Goal: Task Accomplishment & Management: Manage account settings

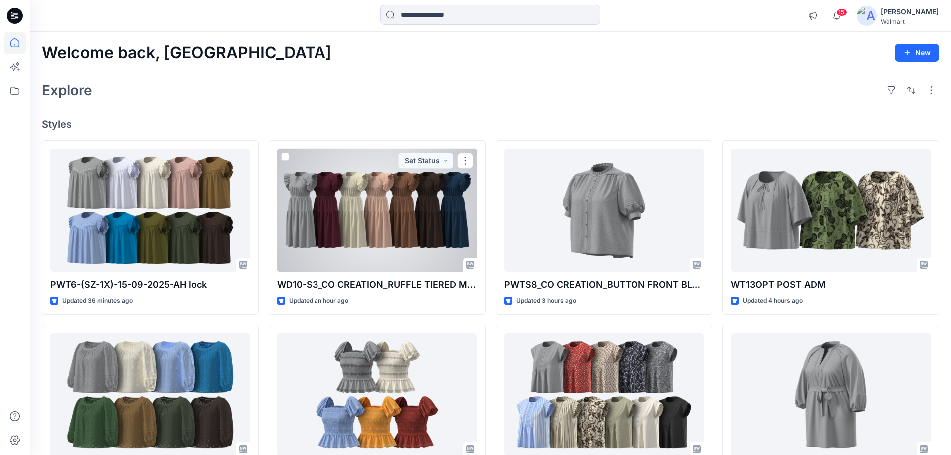
drag, startPoint x: 333, startPoint y: 236, endPoint x: 352, endPoint y: 235, distance: 18.5
click at [333, 236] on div at bounding box center [377, 210] width 200 height 123
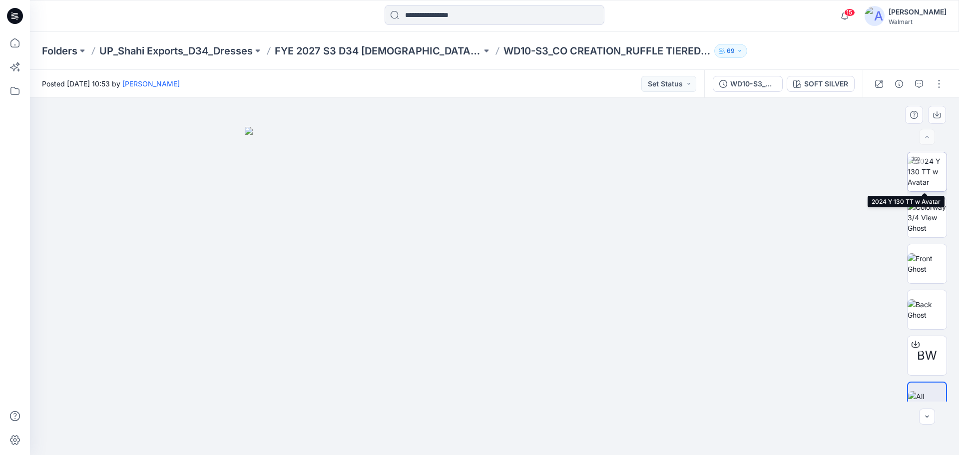
click at [924, 181] on img at bounding box center [926, 171] width 39 height 31
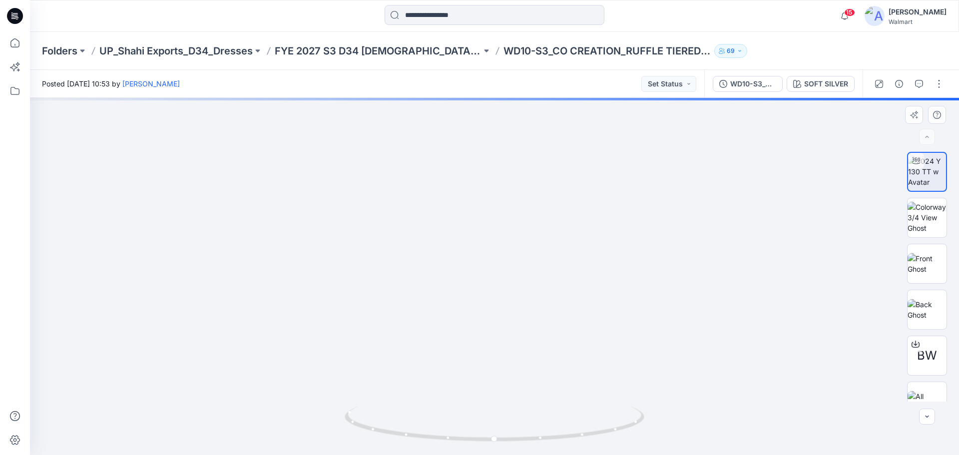
drag, startPoint x: 580, startPoint y: 358, endPoint x: 579, endPoint y: 300, distance: 58.4
click at [578, 319] on img at bounding box center [494, 154] width 770 height 601
drag, startPoint x: 594, startPoint y: 321, endPoint x: 591, endPoint y: 279, distance: 41.5
click at [591, 279] on img at bounding box center [494, 132] width 770 height 646
drag, startPoint x: 16, startPoint y: 44, endPoint x: 25, endPoint y: 47, distance: 9.6
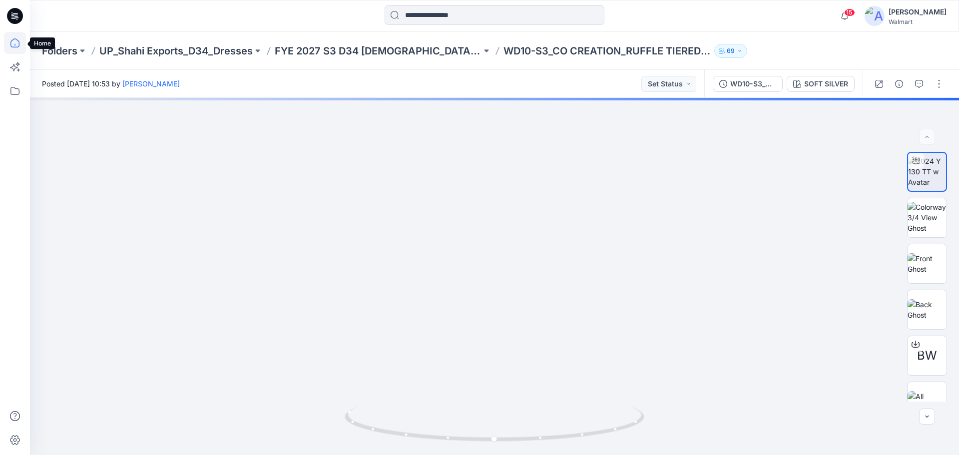
click at [16, 44] on icon at bounding box center [15, 43] width 22 height 22
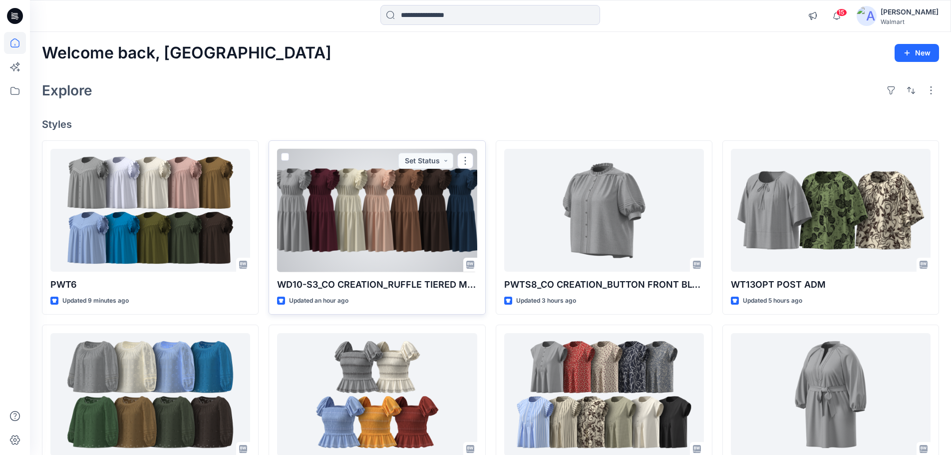
click at [408, 209] on div at bounding box center [377, 210] width 200 height 123
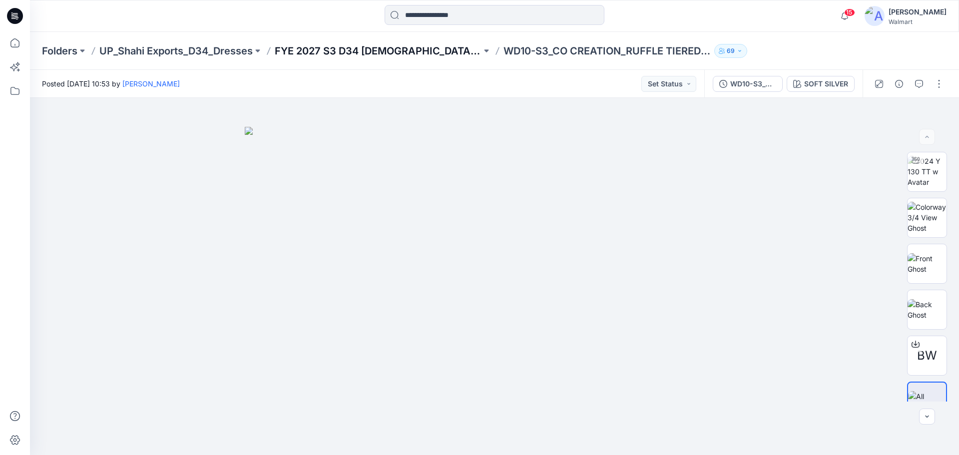
click at [413, 47] on p "FYE 2027 S3 D34 Ladies Dresses - Shahi" at bounding box center [378, 51] width 207 height 14
click at [16, 41] on icon at bounding box center [15, 43] width 22 height 22
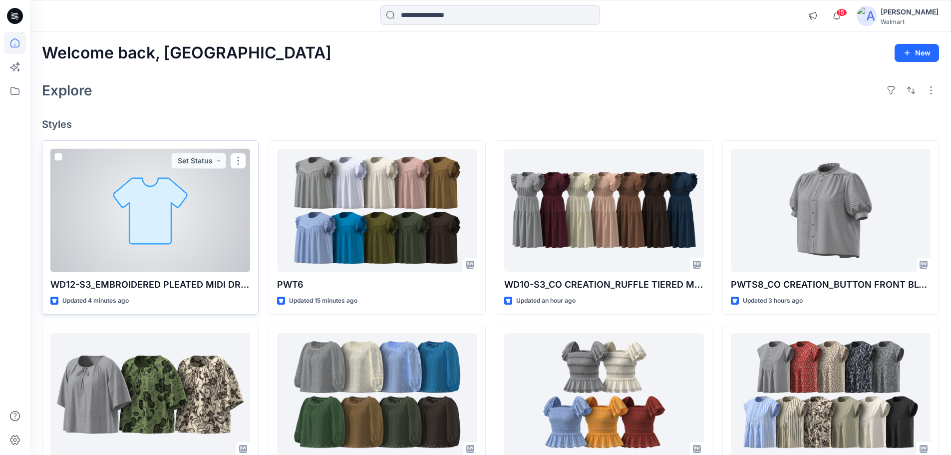
click at [131, 229] on div at bounding box center [150, 210] width 200 height 123
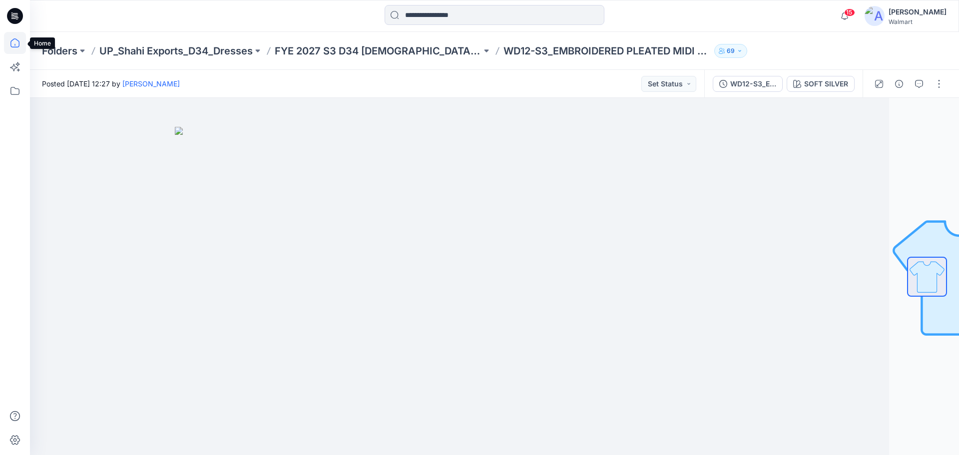
click at [18, 41] on icon at bounding box center [14, 42] width 9 height 9
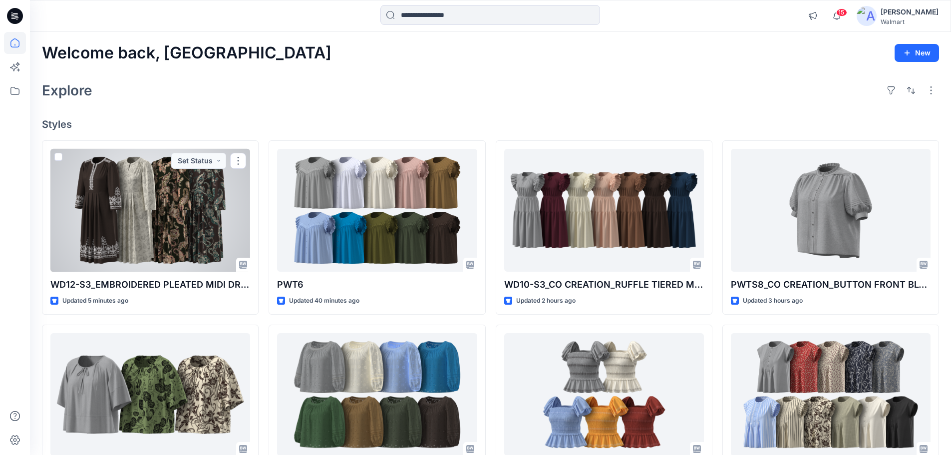
drag, startPoint x: 155, startPoint y: 191, endPoint x: 182, endPoint y: 185, distance: 27.5
click at [155, 191] on div at bounding box center [150, 210] width 200 height 123
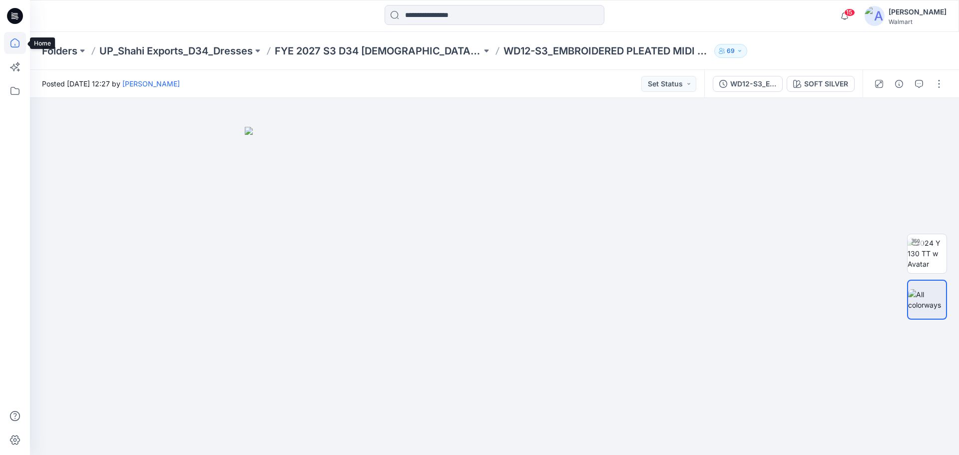
click at [17, 43] on icon at bounding box center [15, 43] width 22 height 22
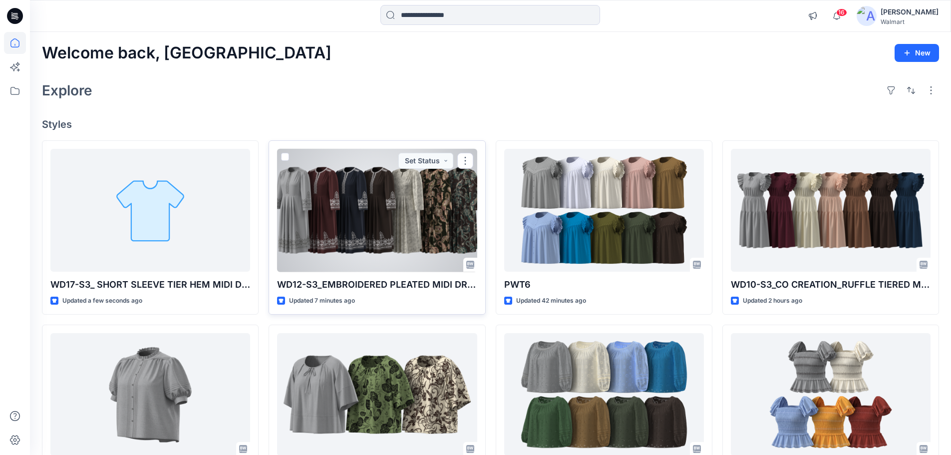
click at [383, 221] on div at bounding box center [377, 210] width 200 height 123
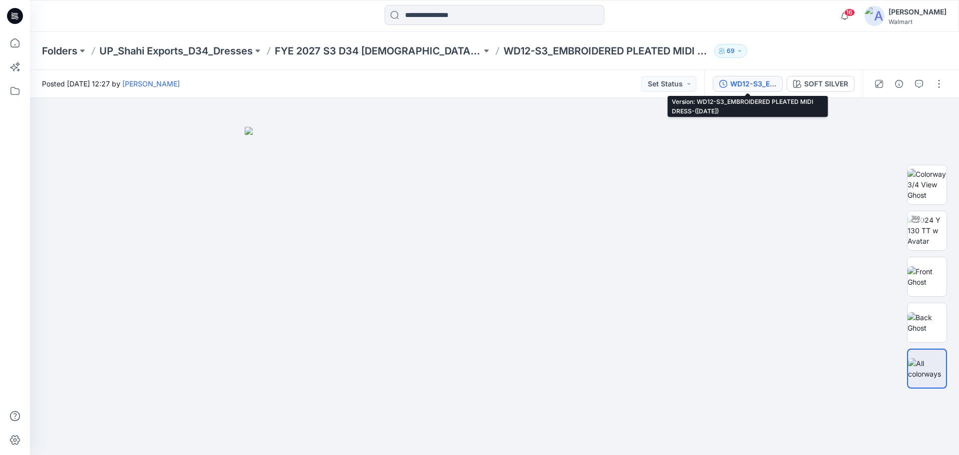
click at [750, 79] on div "WD12-S3_EMBROIDERED PLEATED MIDI DRESS-(17-09-25)" at bounding box center [753, 83] width 46 height 11
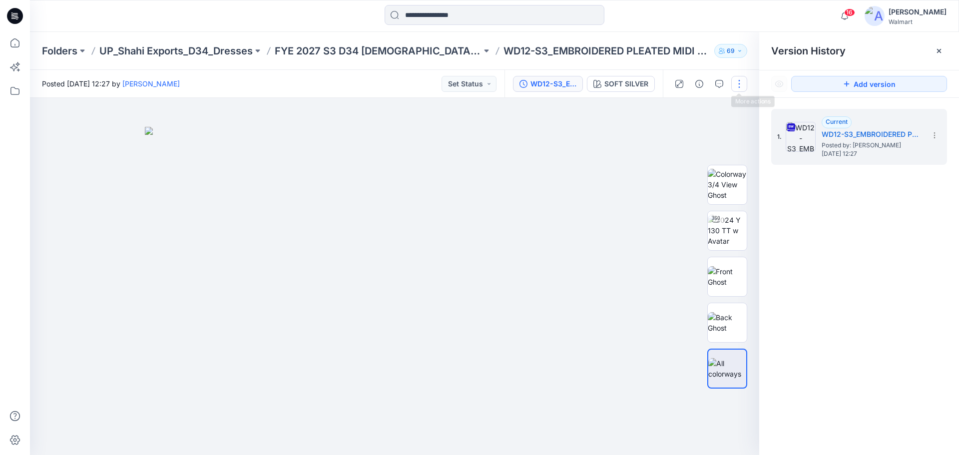
click at [736, 86] on button "button" at bounding box center [739, 84] width 16 height 16
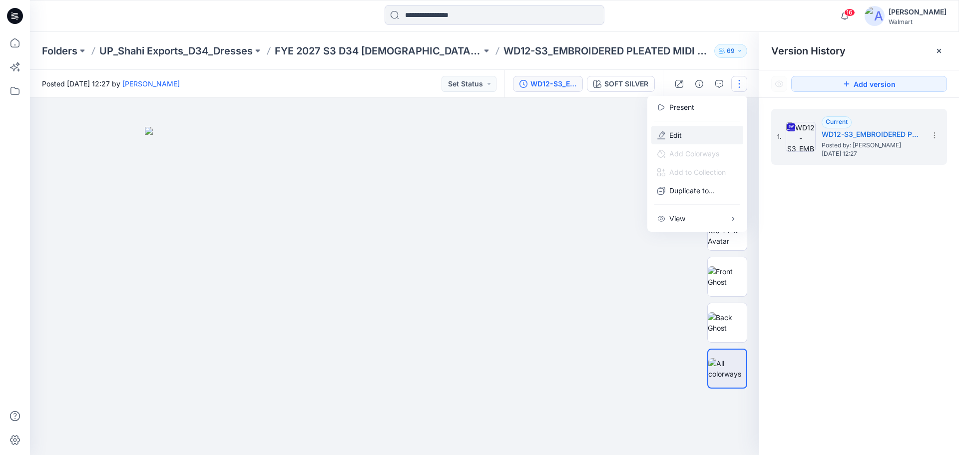
click at [671, 133] on p "Edit" at bounding box center [675, 135] width 12 height 10
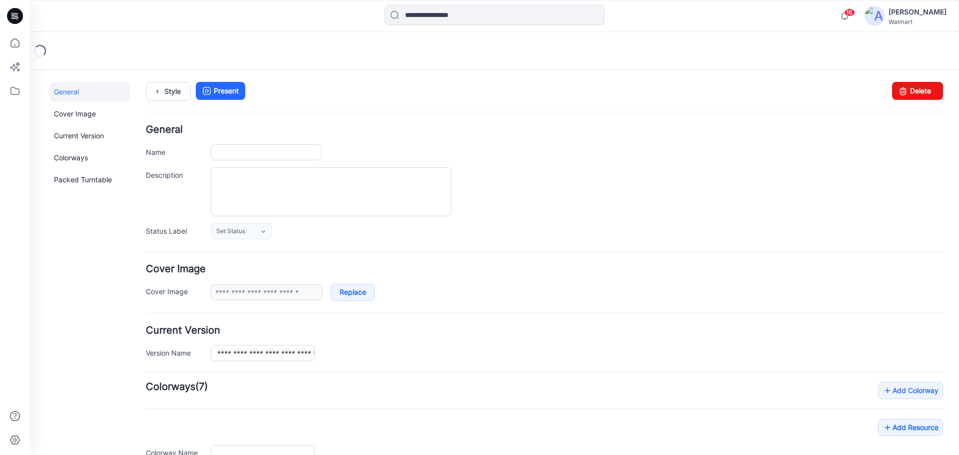
type input "**********"
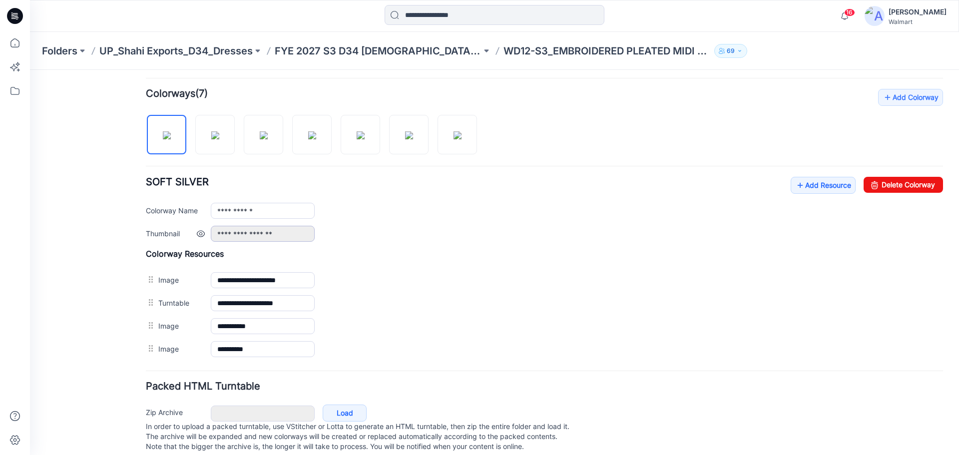
scroll to position [300, 0]
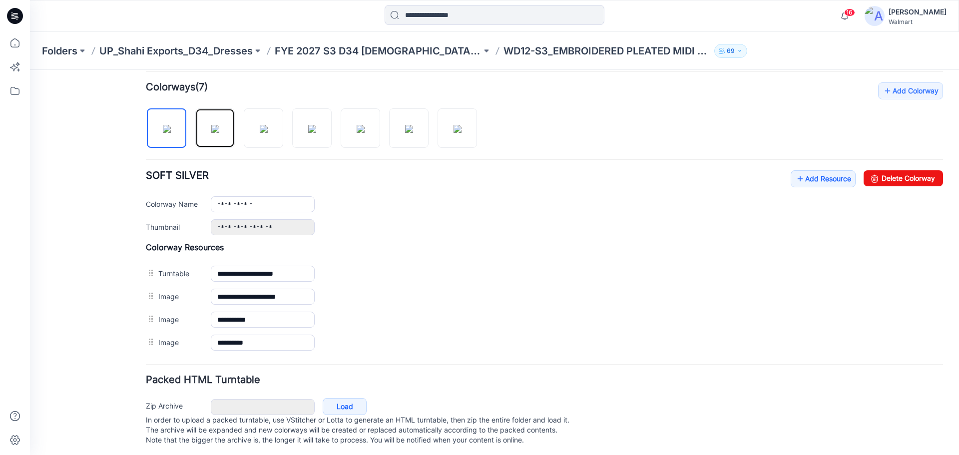
drag, startPoint x: 214, startPoint y: 132, endPoint x: 201, endPoint y: 161, distance: 31.9
click at [214, 132] on img at bounding box center [215, 129] width 8 height 8
click at [260, 133] on img at bounding box center [264, 129] width 8 height 8
click at [316, 133] on img at bounding box center [312, 129] width 8 height 8
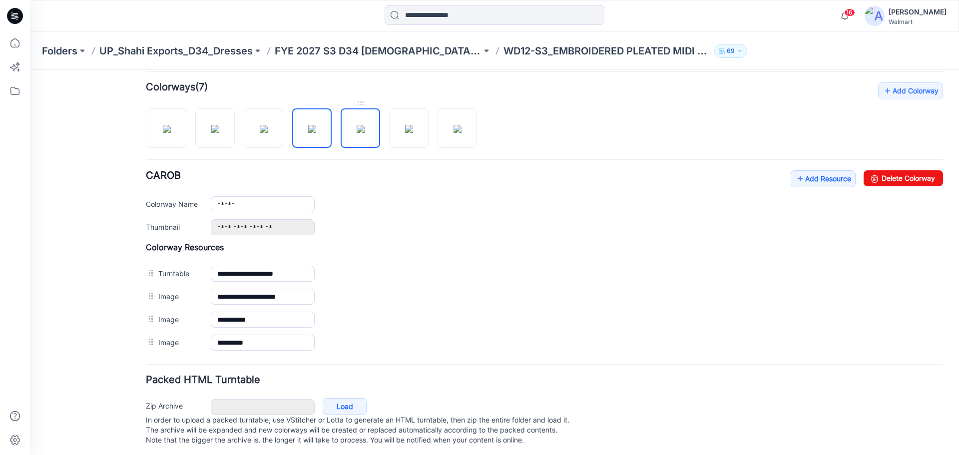
click at [357, 133] on img at bounding box center [361, 129] width 8 height 8
click at [405, 127] on img at bounding box center [409, 129] width 8 height 8
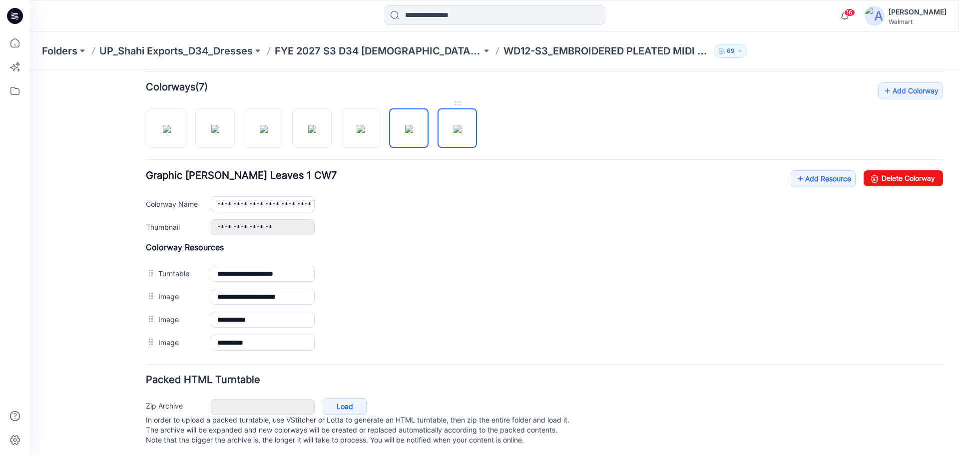
click at [453, 132] on img at bounding box center [457, 129] width 8 height 8
click at [170, 133] on img at bounding box center [167, 129] width 8 height 8
type input "**********"
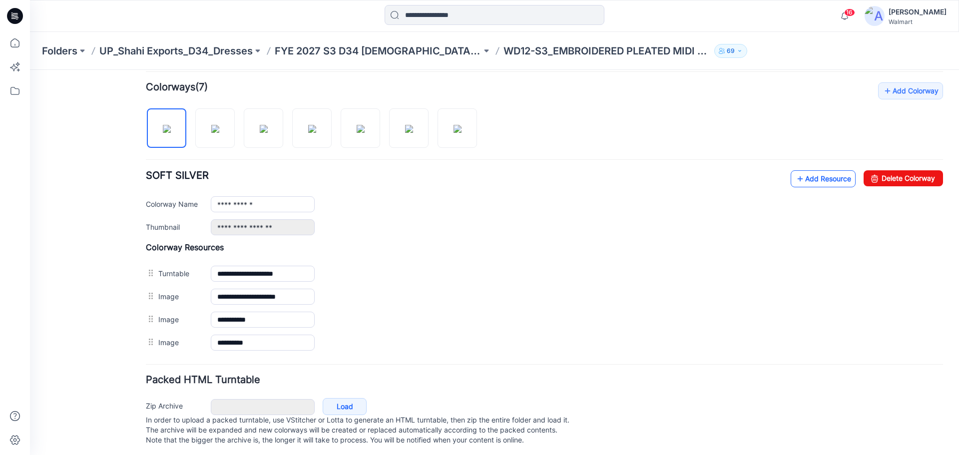
click at [818, 174] on link "Add Resource" at bounding box center [822, 178] width 65 height 17
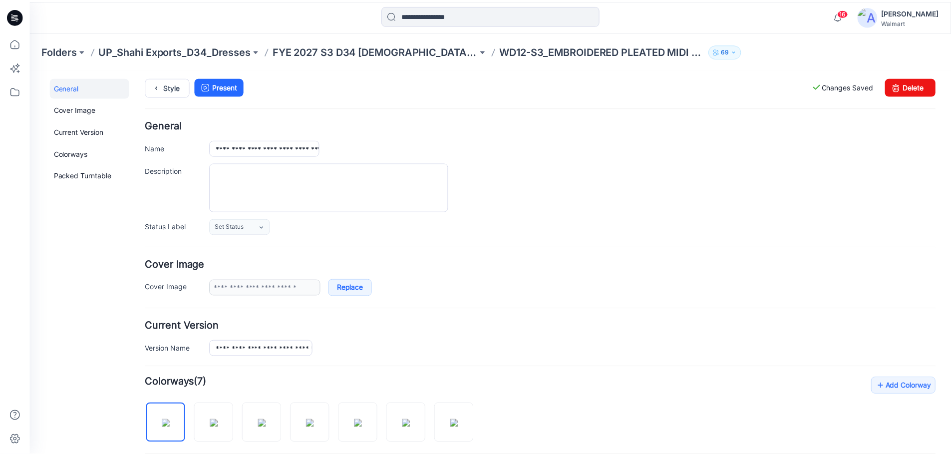
scroll to position [0, 0]
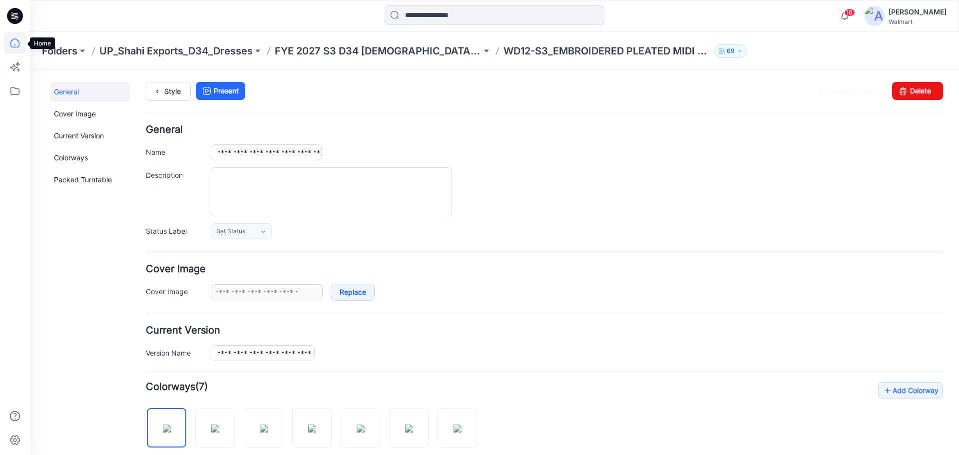
click at [17, 41] on icon at bounding box center [15, 43] width 22 height 22
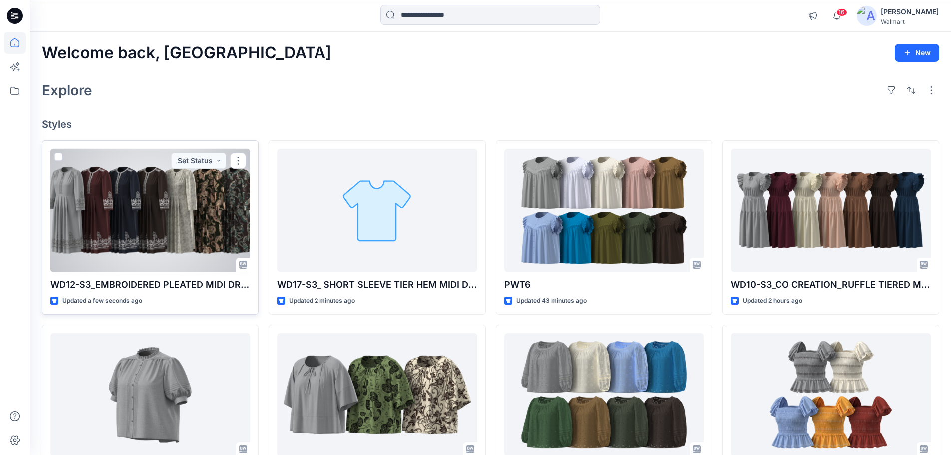
click at [151, 216] on div at bounding box center [150, 210] width 200 height 123
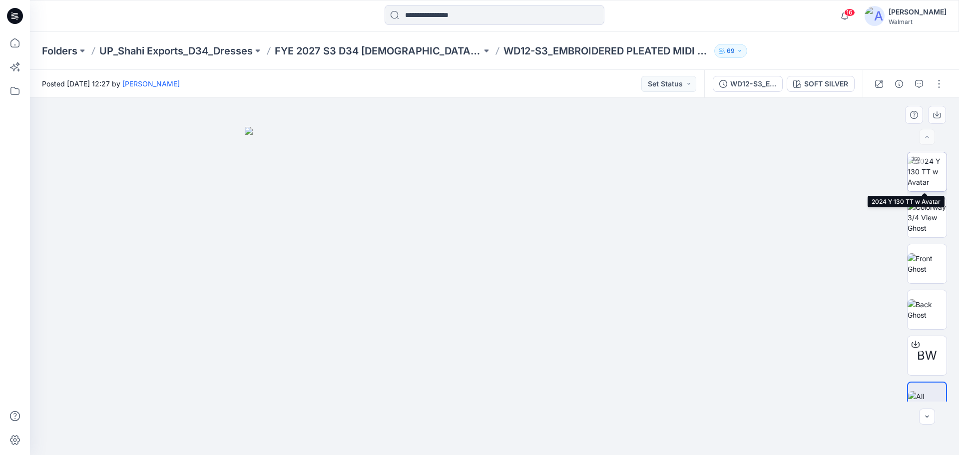
click at [923, 180] on img at bounding box center [926, 171] width 39 height 31
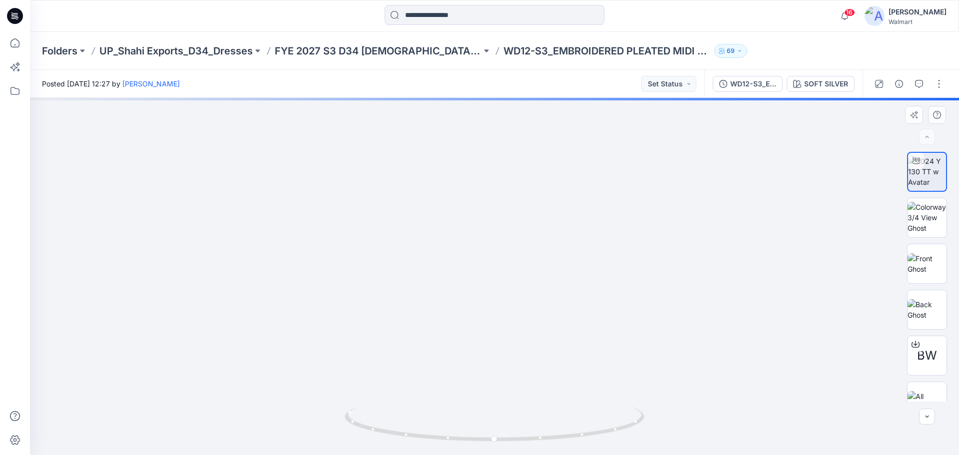
drag, startPoint x: 440, startPoint y: 324, endPoint x: 433, endPoint y: 220, distance: 104.1
drag, startPoint x: 490, startPoint y: 353, endPoint x: 480, endPoint y: 278, distance: 75.1
click at [480, 278] on img at bounding box center [494, 135] width 770 height 640
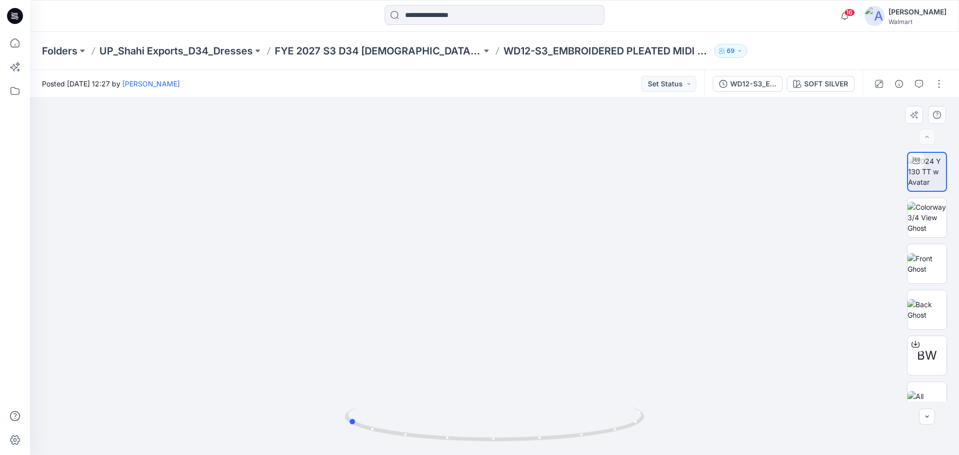
drag, startPoint x: 513, startPoint y: 438, endPoint x: 384, endPoint y: 405, distance: 133.1
click at [383, 410] on div at bounding box center [495, 430] width 300 height 50
click at [12, 43] on icon at bounding box center [15, 43] width 22 height 22
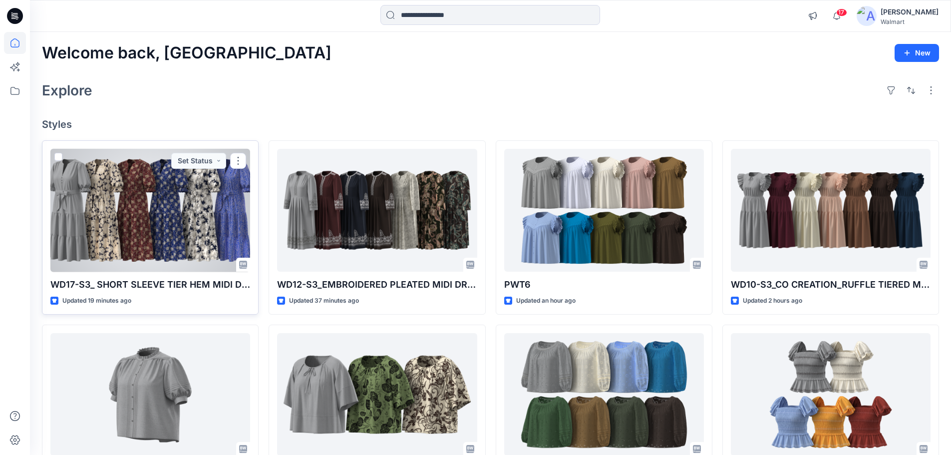
click at [151, 219] on div at bounding box center [150, 210] width 200 height 123
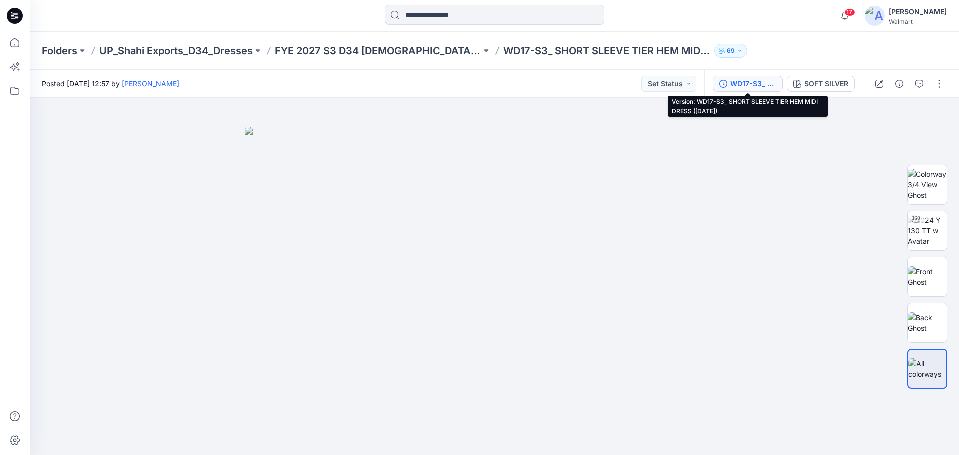
click at [741, 86] on div "WD17-S3_ SHORT SLEEVE TIER HEM MIDI DRESS ([DATE])" at bounding box center [753, 83] width 46 height 11
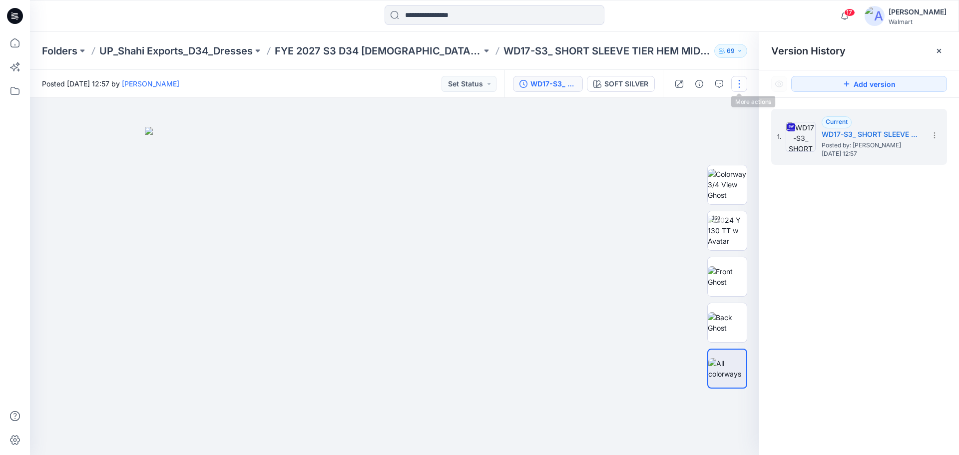
click at [740, 86] on button "button" at bounding box center [739, 84] width 16 height 16
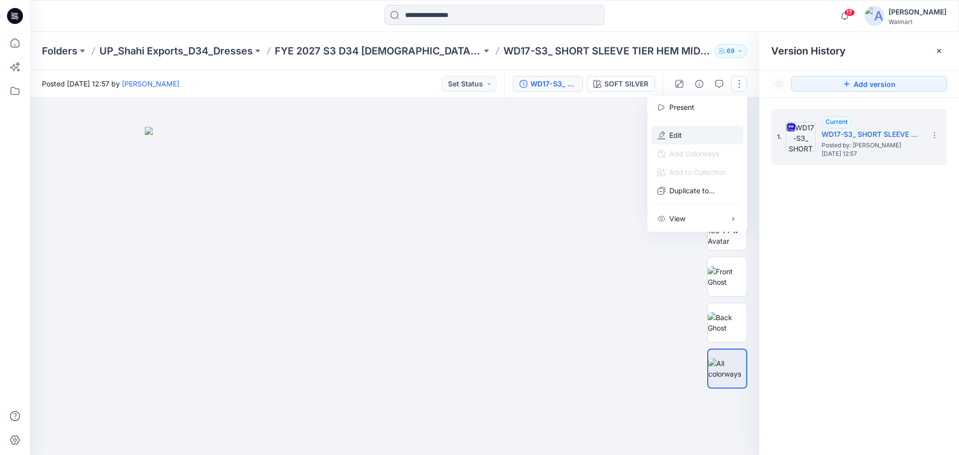
click at [676, 134] on p "Edit" at bounding box center [675, 135] width 12 height 10
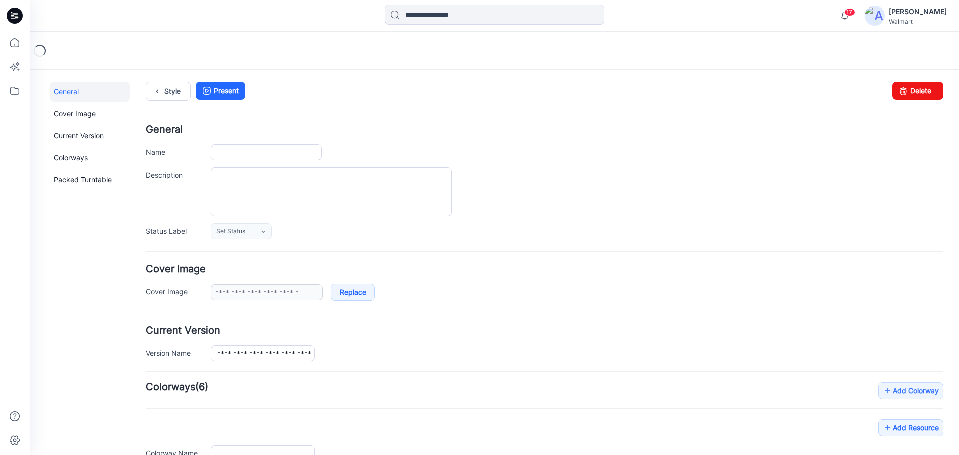
type input "**********"
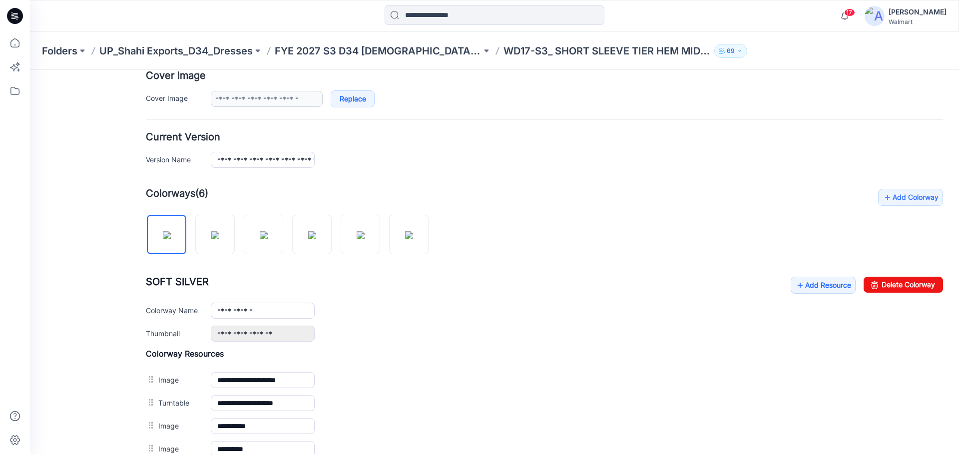
scroll to position [200, 0]
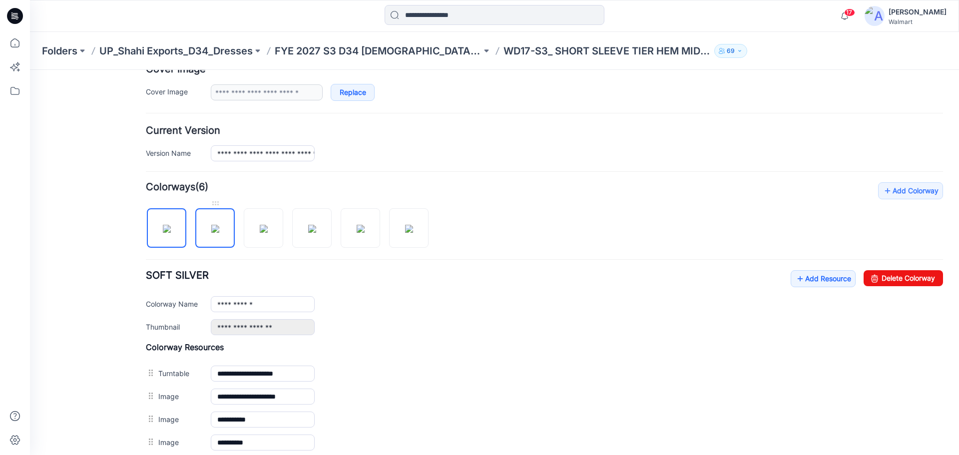
click at [219, 225] on img at bounding box center [215, 229] width 8 height 8
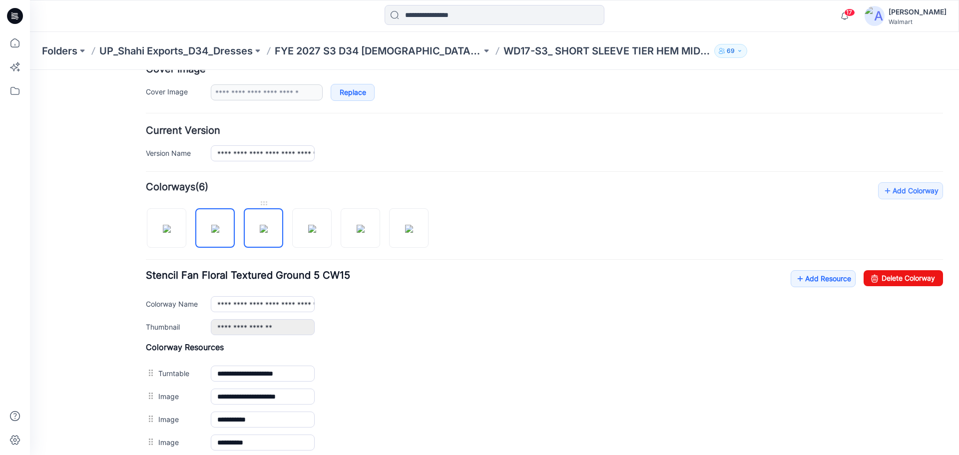
click at [268, 233] on img at bounding box center [264, 229] width 8 height 8
click at [308, 233] on img at bounding box center [312, 229] width 8 height 8
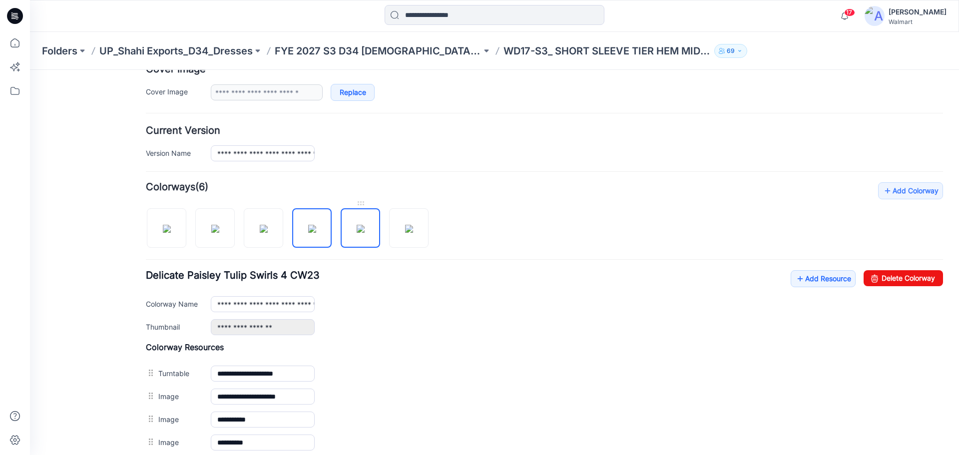
drag, startPoint x: 364, startPoint y: 237, endPoint x: 228, endPoint y: 338, distance: 169.3
click at [364, 233] on img at bounding box center [361, 229] width 8 height 8
click at [407, 233] on img at bounding box center [409, 229] width 8 height 8
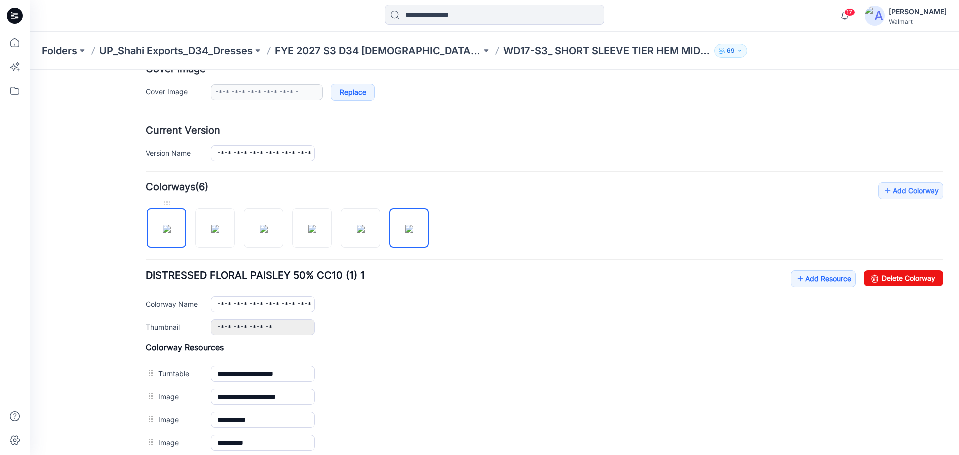
click at [163, 232] on img at bounding box center [167, 229] width 8 height 8
type input "**********"
click at [818, 280] on link "Add Resource" at bounding box center [822, 278] width 65 height 17
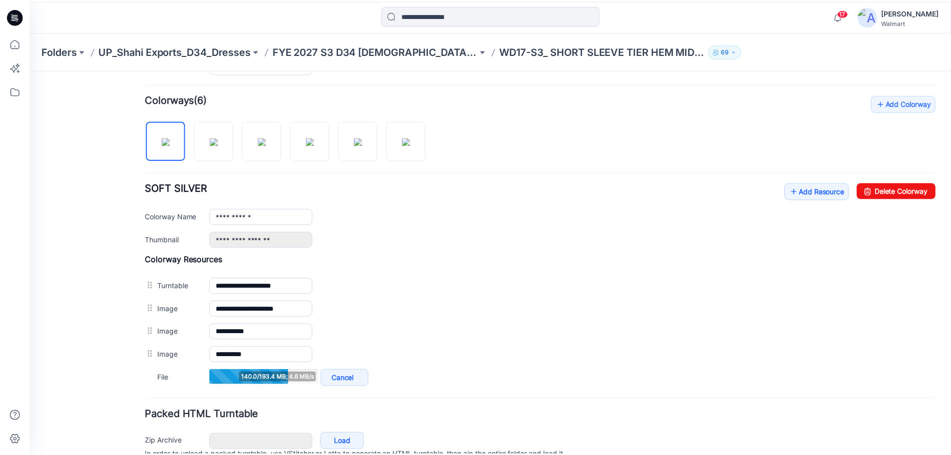
scroll to position [300, 0]
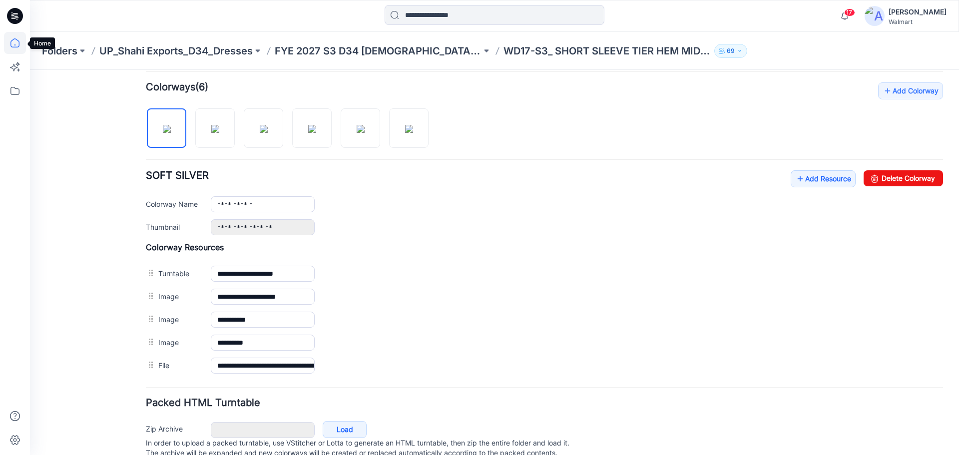
drag, startPoint x: 17, startPoint y: 42, endPoint x: 22, endPoint y: 45, distance: 6.3
click at [17, 42] on icon at bounding box center [15, 43] width 22 height 22
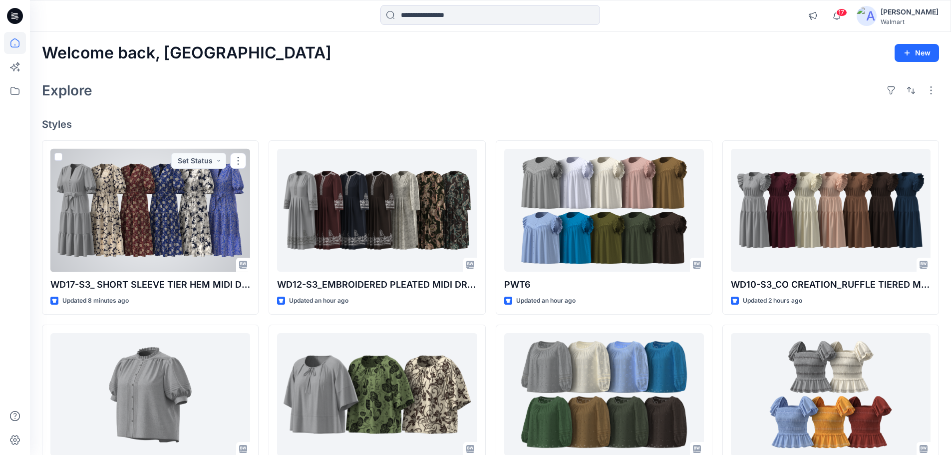
drag, startPoint x: 136, startPoint y: 203, endPoint x: 148, endPoint y: 203, distance: 11.5
click at [137, 203] on div at bounding box center [150, 210] width 200 height 123
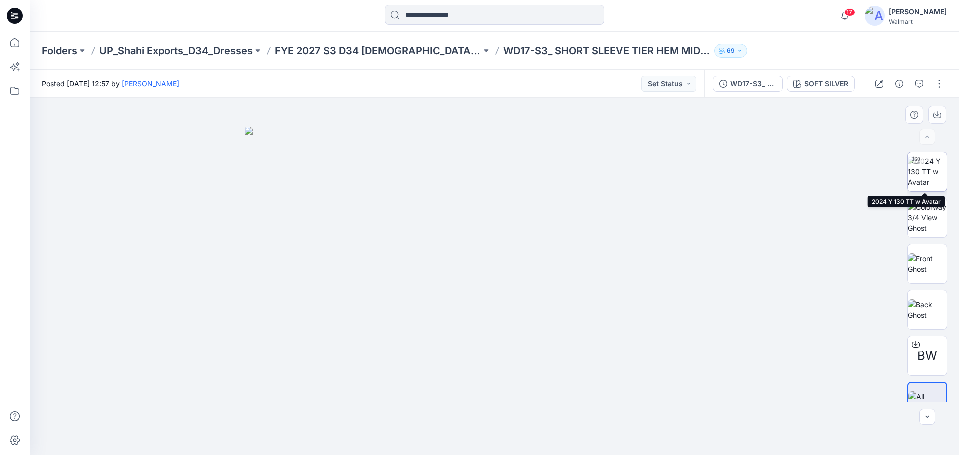
click at [922, 175] on img at bounding box center [926, 171] width 39 height 31
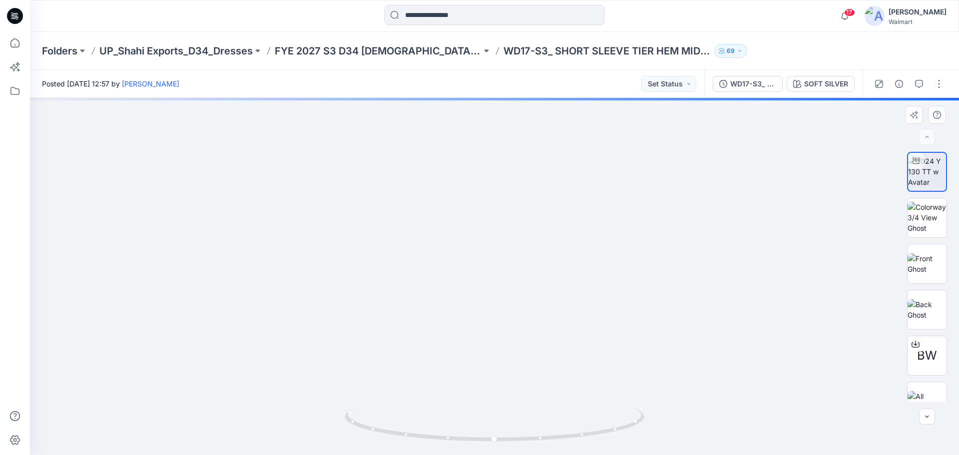
drag, startPoint x: 494, startPoint y: 340, endPoint x: 493, endPoint y: 318, distance: 22.5
drag, startPoint x: 520, startPoint y: 365, endPoint x: 525, endPoint y: 333, distance: 32.8
click at [525, 333] on img at bounding box center [499, 31] width 1184 height 847
drag, startPoint x: 534, startPoint y: 442, endPoint x: 413, endPoint y: 426, distance: 121.3
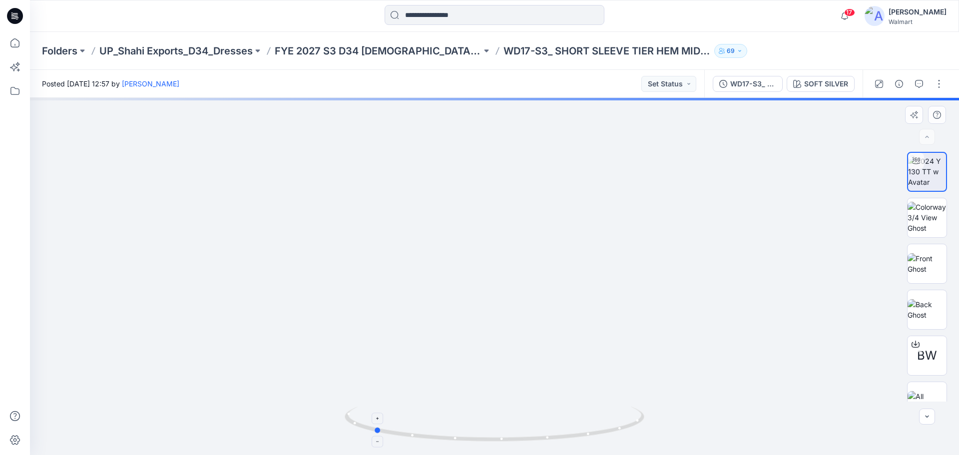
click at [413, 426] on icon at bounding box center [496, 424] width 302 height 37
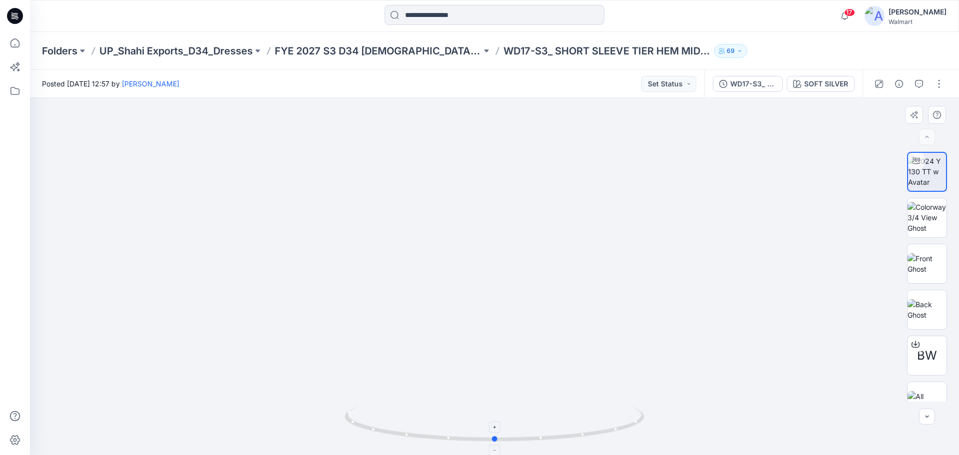
drag, startPoint x: 399, startPoint y: 436, endPoint x: 521, endPoint y: 428, distance: 121.6
click at [521, 428] on icon at bounding box center [496, 424] width 302 height 37
drag, startPoint x: 502, startPoint y: 293, endPoint x: 500, endPoint y: 199, distance: 93.4
click at [500, 200] on img at bounding box center [492, 17] width 1046 height 875
drag, startPoint x: 500, startPoint y: 339, endPoint x: 490, endPoint y: 237, distance: 101.8
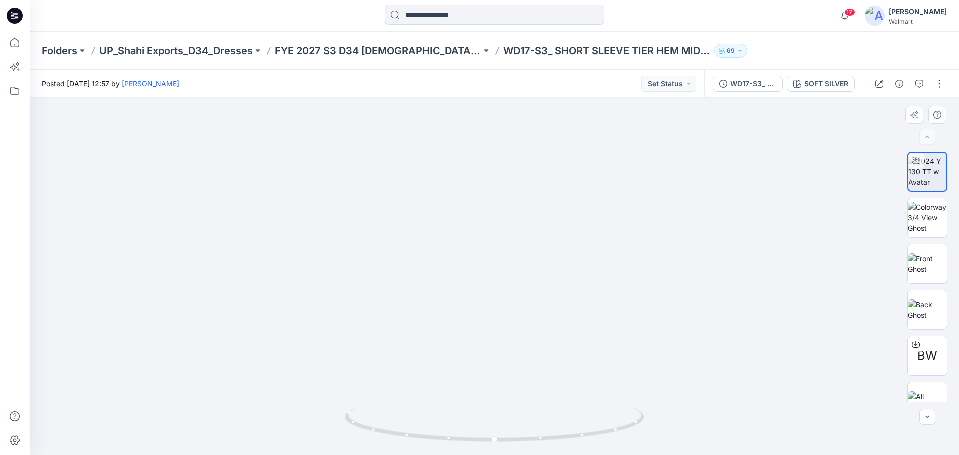
drag, startPoint x: 424, startPoint y: 440, endPoint x: 589, endPoint y: 428, distance: 164.7
click at [589, 428] on icon at bounding box center [496, 424] width 302 height 37
drag, startPoint x: 431, startPoint y: 210, endPoint x: 432, endPoint y: 388, distance: 177.8
click at [432, 388] on img at bounding box center [482, 44] width 1046 height 821
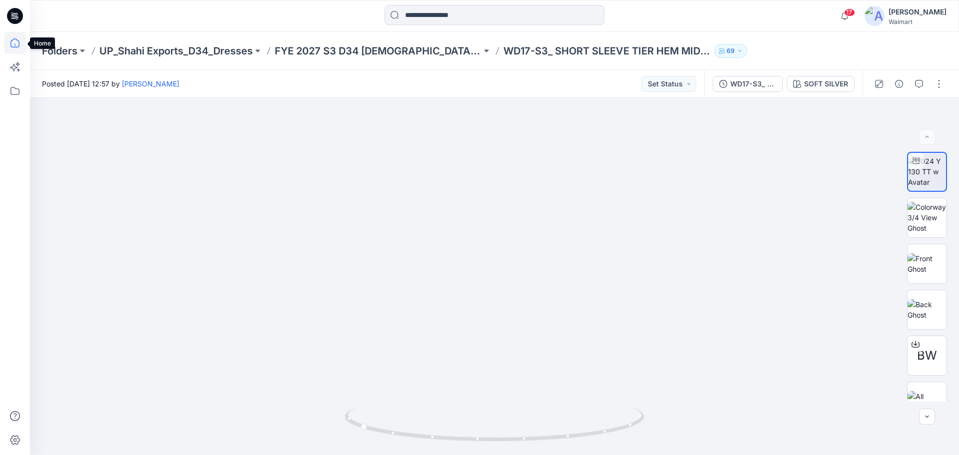
click at [14, 43] on icon at bounding box center [15, 43] width 22 height 22
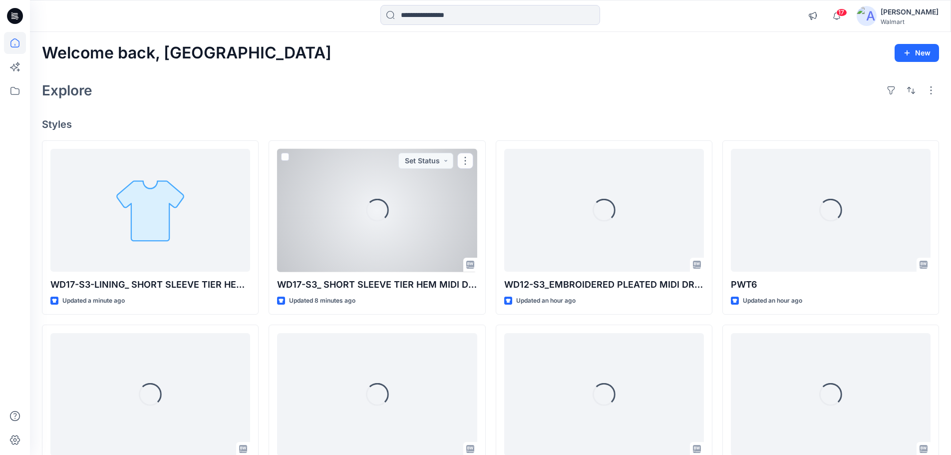
click at [362, 229] on div "Loading..." at bounding box center [377, 210] width 200 height 123
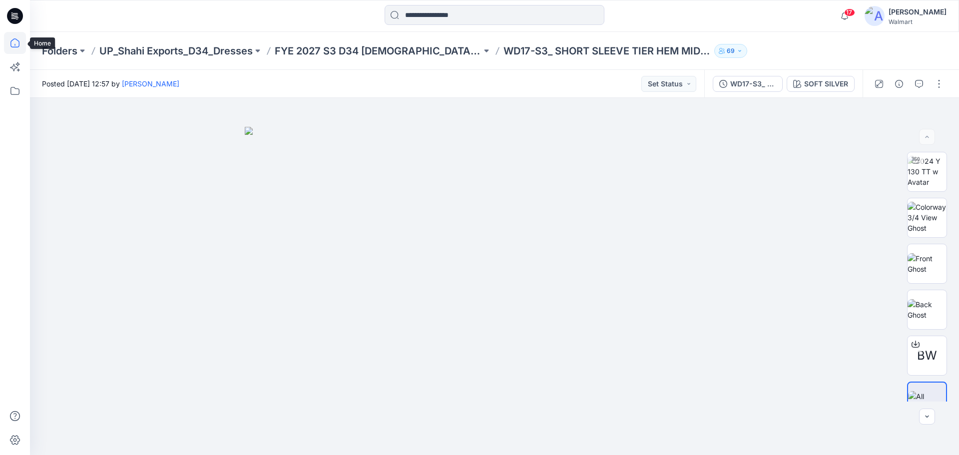
click at [13, 42] on icon at bounding box center [15, 43] width 22 height 22
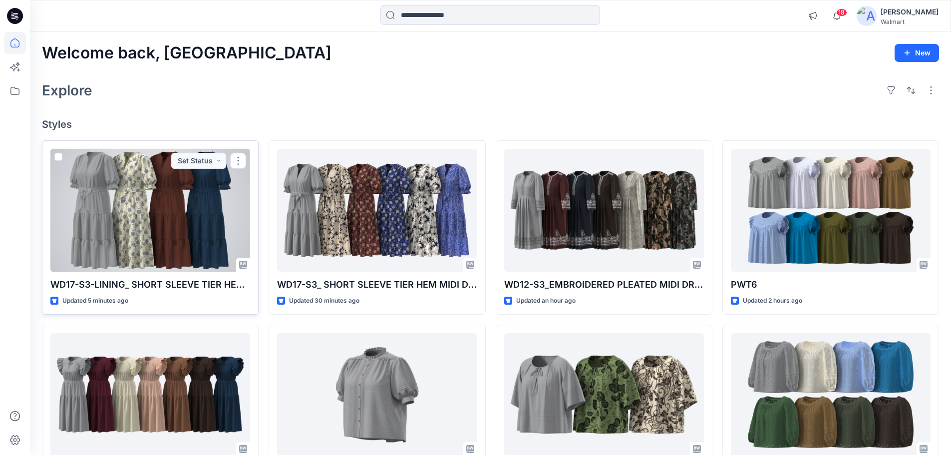
click at [120, 214] on div at bounding box center [150, 210] width 200 height 123
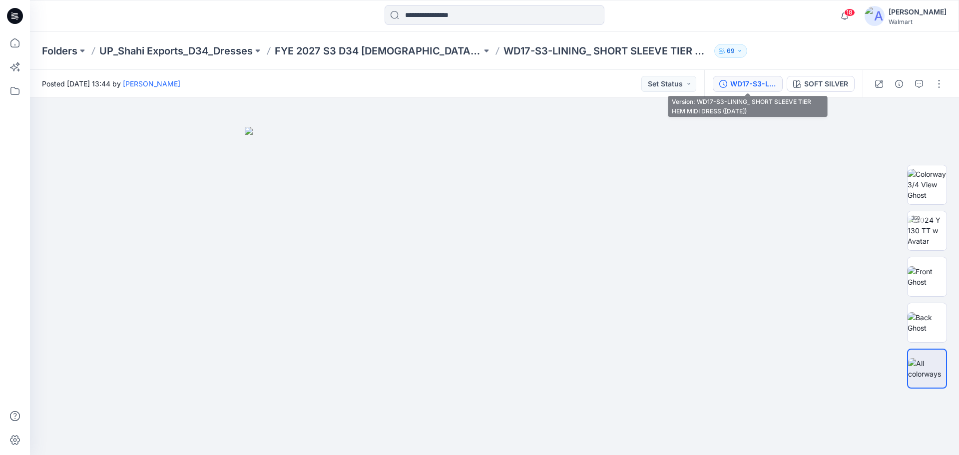
click at [759, 86] on div "WD17-S3-LINING_ SHORT SLEEVE TIER HEM MIDI DRESS ([DATE])" at bounding box center [753, 83] width 46 height 11
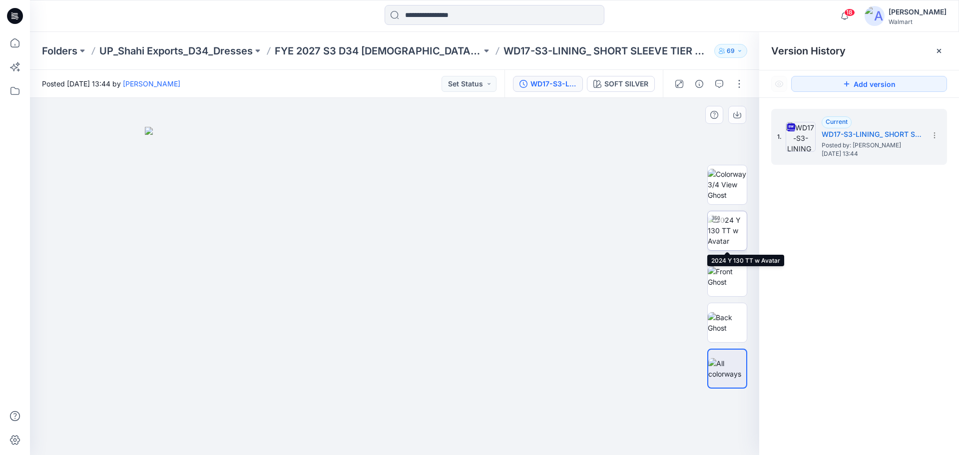
click at [736, 231] on img at bounding box center [727, 230] width 39 height 31
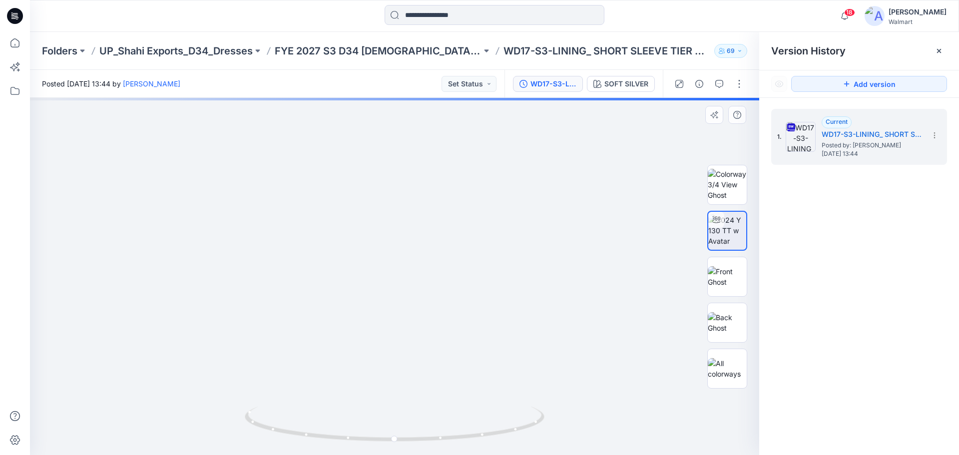
drag, startPoint x: 612, startPoint y: 316, endPoint x: 614, endPoint y: 277, distance: 39.5
click at [614, 277] on img at bounding box center [401, 62] width 1046 height 783
click at [624, 82] on div "SOFT SILVER" at bounding box center [626, 83] width 44 height 11
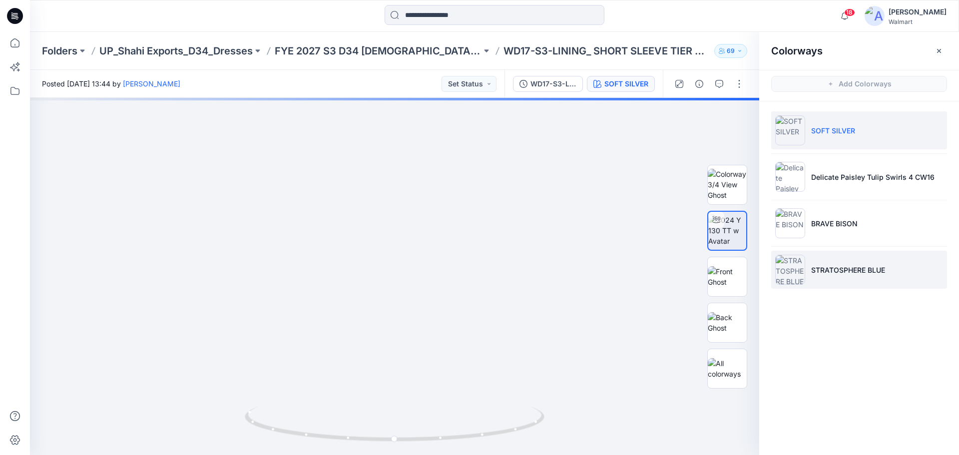
click at [794, 270] on img at bounding box center [790, 270] width 30 height 30
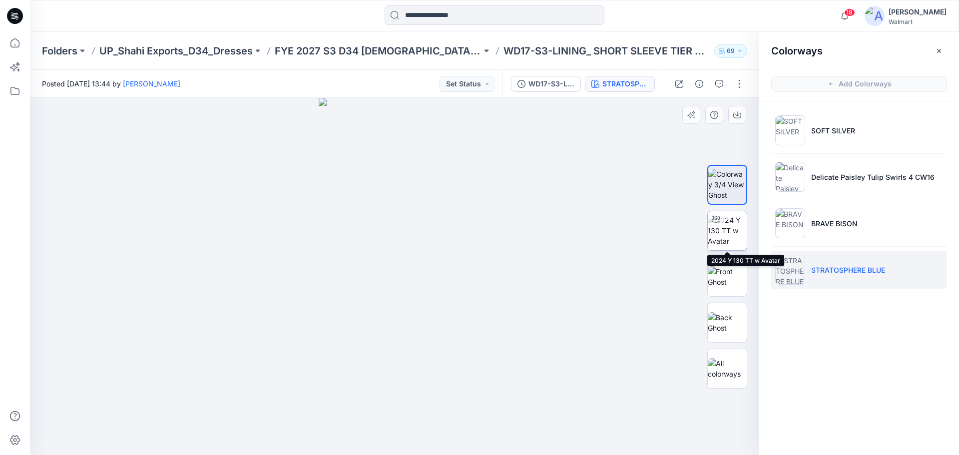
click at [729, 230] on img at bounding box center [727, 230] width 39 height 31
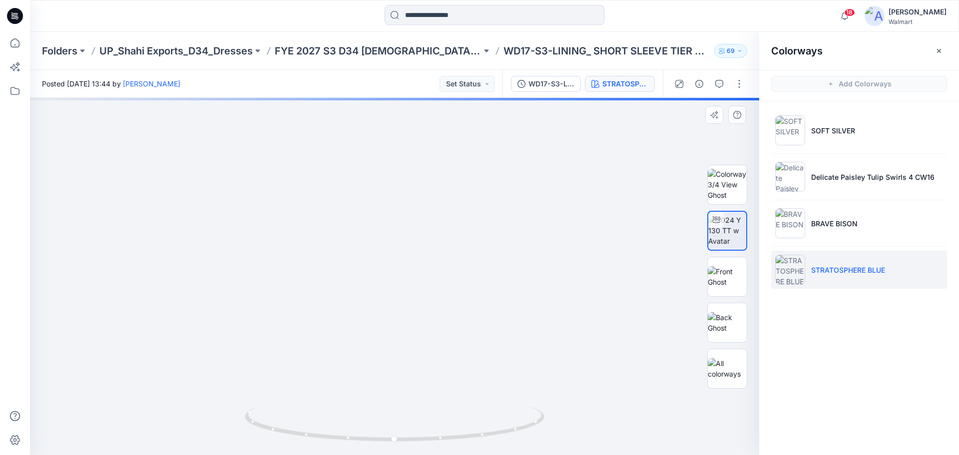
drag, startPoint x: 550, startPoint y: 293, endPoint x: 546, endPoint y: 273, distance: 20.5
click at [740, 89] on button "button" at bounding box center [739, 84] width 16 height 16
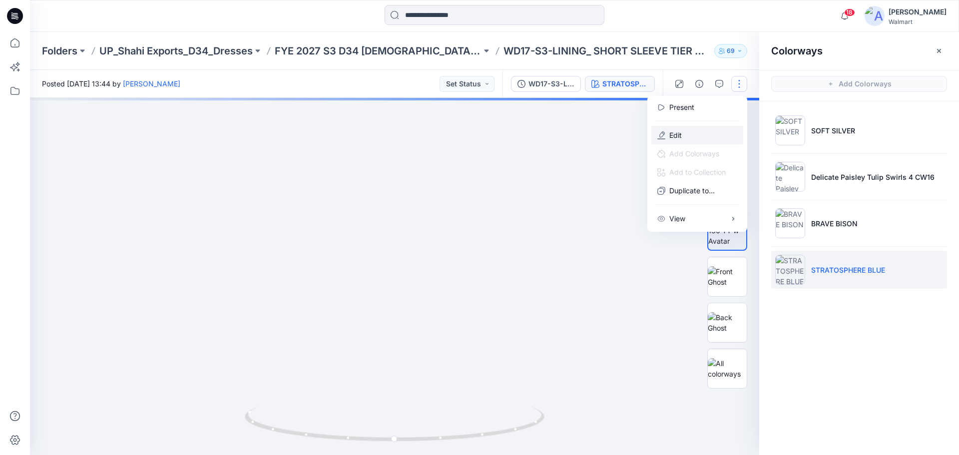
click at [677, 134] on p "Edit" at bounding box center [675, 135] width 12 height 10
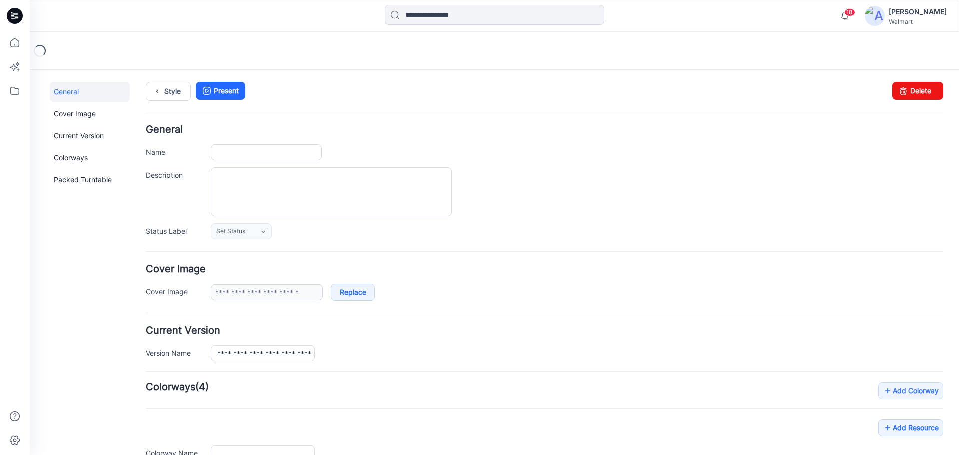
type input "**********"
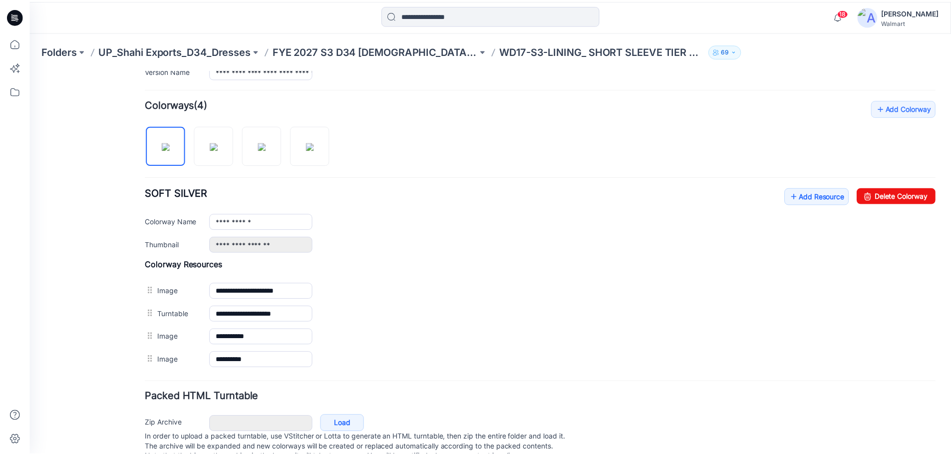
scroll to position [300, 0]
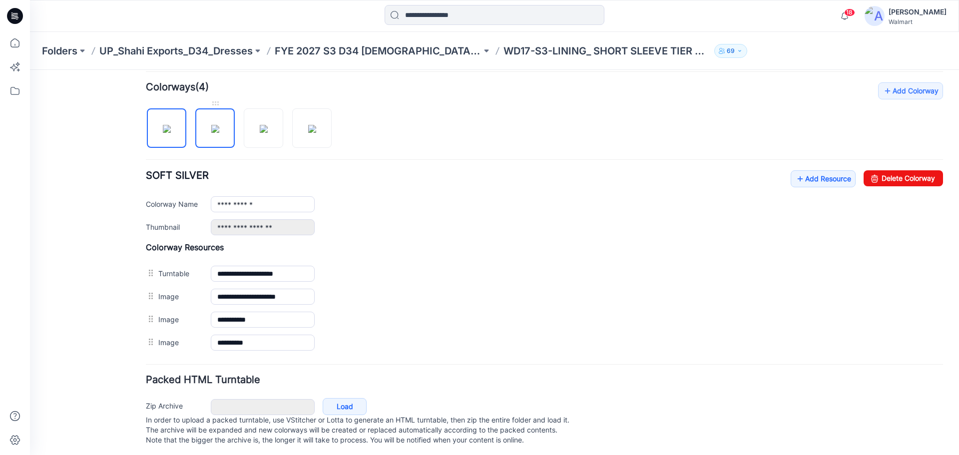
click at [219, 133] on img at bounding box center [215, 129] width 8 height 8
click at [265, 133] on img at bounding box center [264, 129] width 8 height 8
drag, startPoint x: 300, startPoint y: 137, endPoint x: 281, endPoint y: 150, distance: 23.3
click at [308, 133] on img at bounding box center [312, 129] width 8 height 8
click at [168, 128] on img at bounding box center [167, 129] width 8 height 8
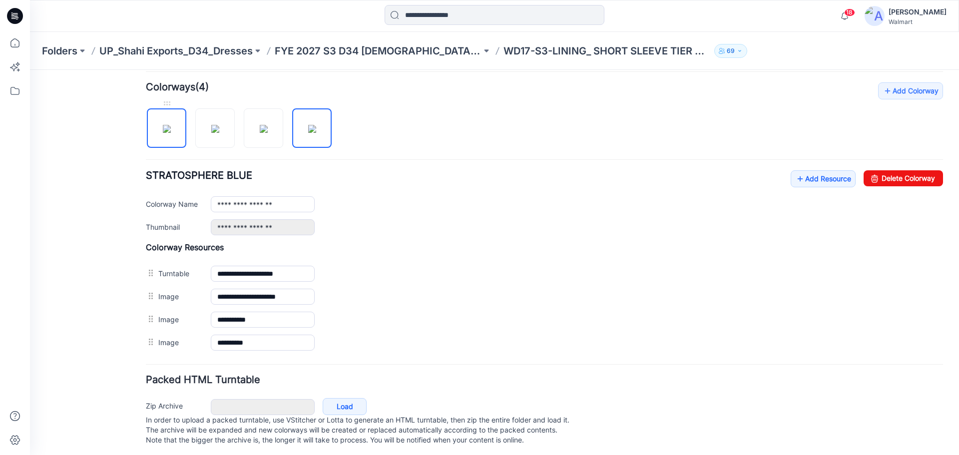
type input "**********"
click at [806, 177] on link "Add Resource" at bounding box center [822, 178] width 65 height 17
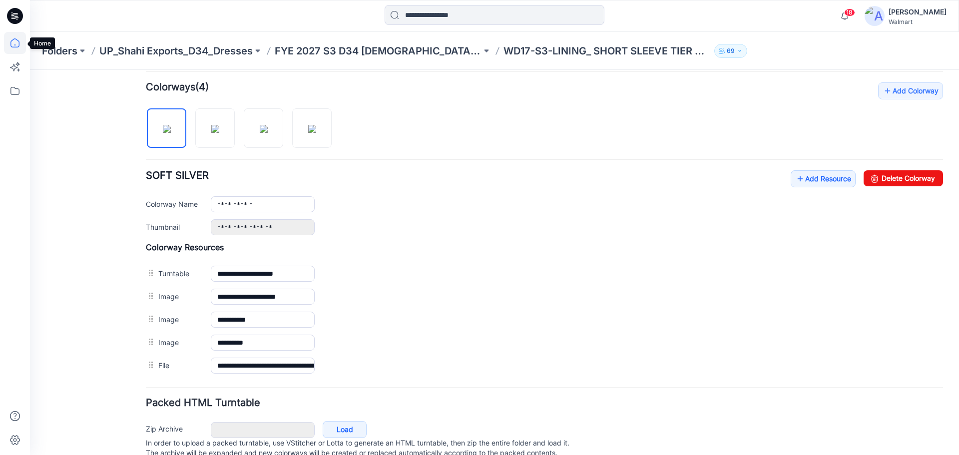
click at [17, 44] on icon at bounding box center [15, 43] width 22 height 22
